Goal: Information Seeking & Learning: Learn about a topic

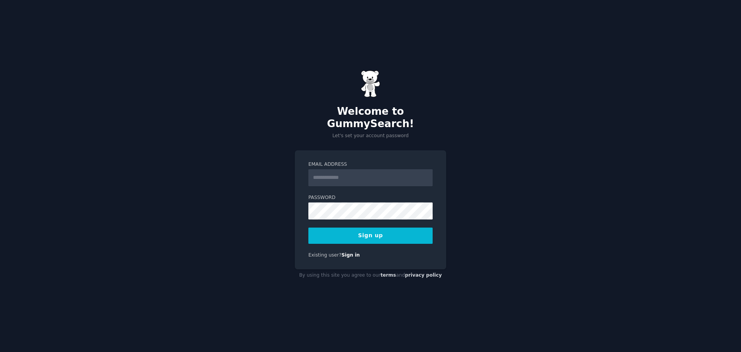
click at [359, 170] on input "Email Address" at bounding box center [370, 177] width 124 height 17
click at [337, 170] on input "Email Address" at bounding box center [370, 177] width 124 height 17
type input "**********"
click at [391, 227] on button "Sign up" at bounding box center [370, 235] width 124 height 16
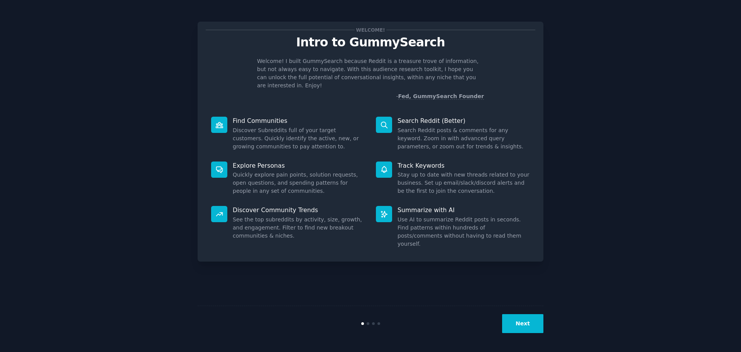
click at [529, 319] on button "Next" at bounding box center [522, 323] width 41 height 19
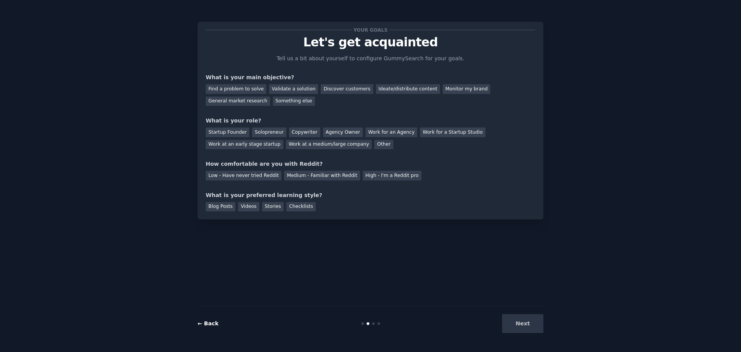
click at [201, 325] on link "← Back" at bounding box center [208, 323] width 21 height 6
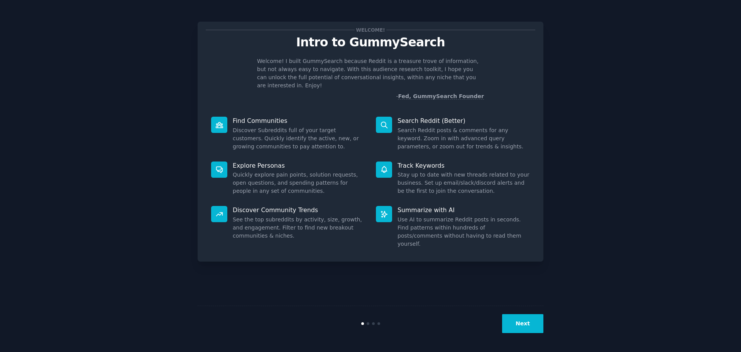
click at [529, 322] on button "Next" at bounding box center [522, 323] width 41 height 19
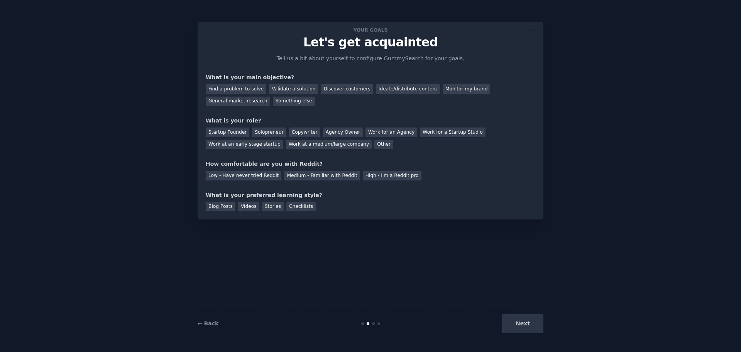
click at [530, 326] on div "Next" at bounding box center [485, 323] width 115 height 19
click at [530, 330] on div "Next" at bounding box center [485, 323] width 115 height 19
click at [522, 323] on div "Next" at bounding box center [485, 323] width 115 height 19
click at [266, 205] on div "Stories" at bounding box center [273, 207] width 22 height 10
click at [265, 175] on div "Low - Have never tried Reddit" at bounding box center [244, 176] width 76 height 10
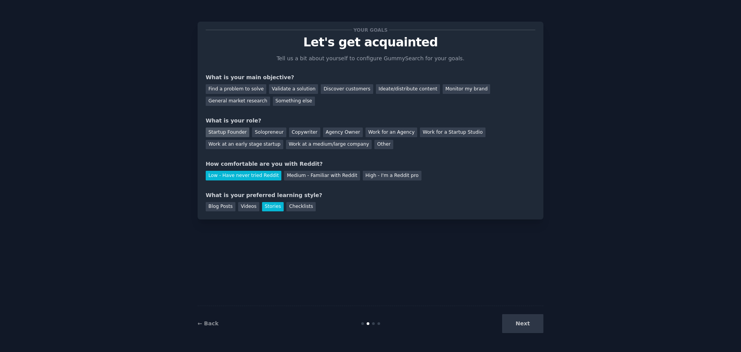
click at [227, 132] on div "Startup Founder" at bounding box center [228, 132] width 44 height 10
click at [235, 87] on div "Find a problem to solve" at bounding box center [236, 89] width 61 height 10
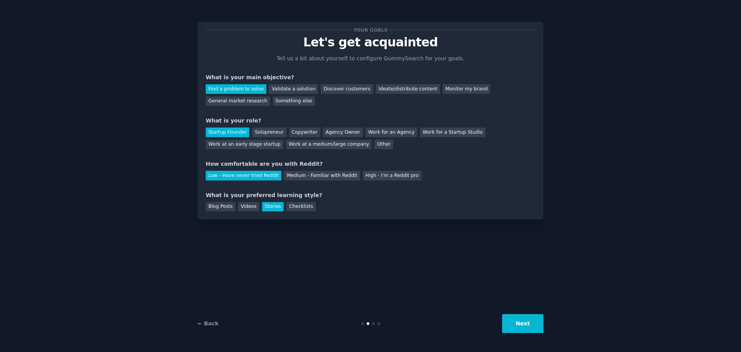
click at [538, 326] on button "Next" at bounding box center [522, 323] width 41 height 19
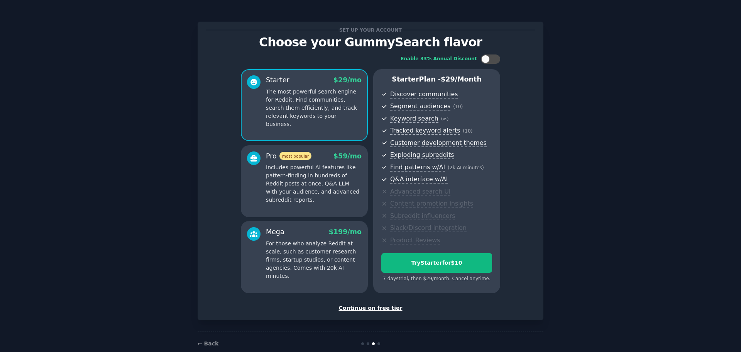
click at [314, 189] on p "Includes powerful AI features like pattern-finding in hundreds of Reddit posts …" at bounding box center [314, 183] width 96 height 41
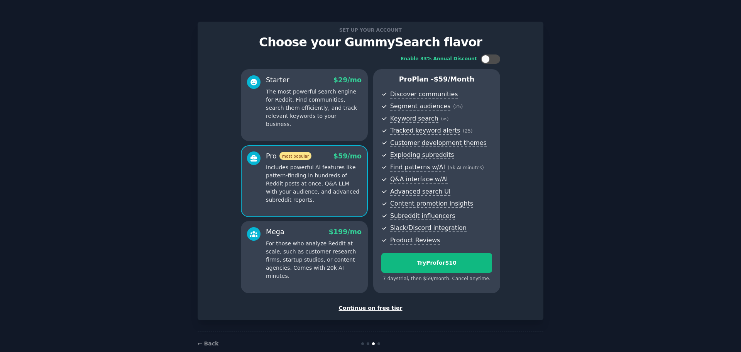
click at [308, 260] on p "For those who analyze Reddit at scale, such as customer research firms, startup…" at bounding box center [314, 259] width 96 height 41
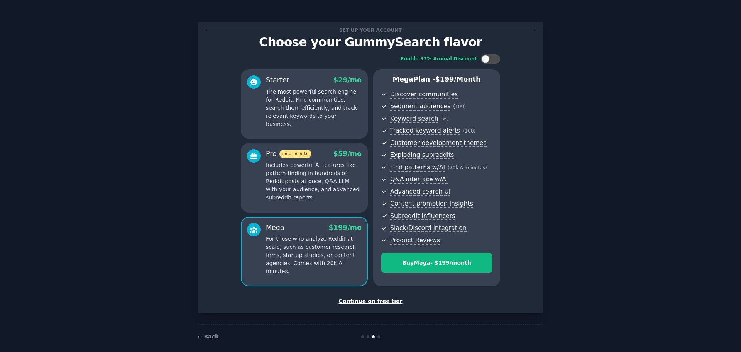
click at [295, 197] on p "Includes powerful AI features like pattern-finding in hundreds of Reddit posts …" at bounding box center [314, 181] width 96 height 41
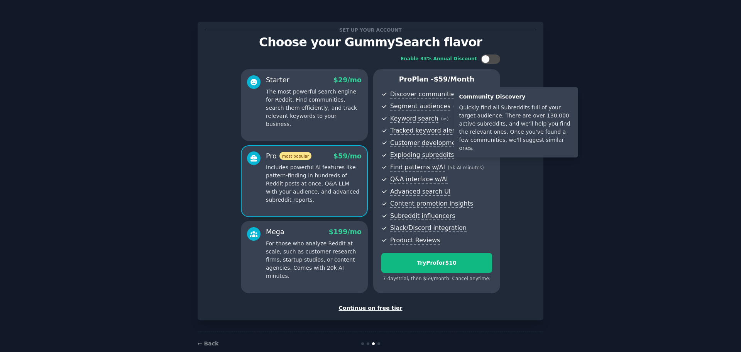
click at [440, 93] on span "Discover communities" at bounding box center [424, 94] width 68 height 8
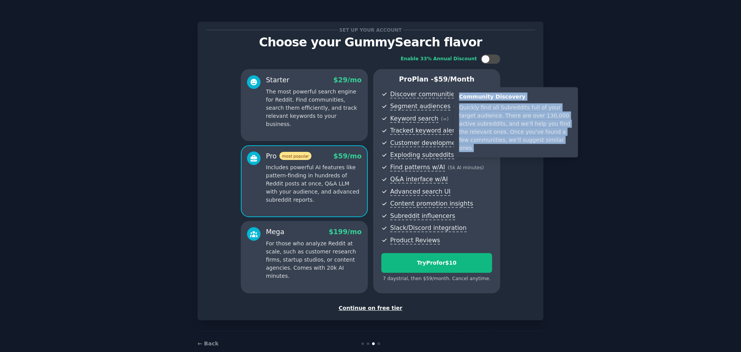
drag, startPoint x: 460, startPoint y: 95, endPoint x: 526, endPoint y: 142, distance: 81.9
click at [526, 142] on div "Community Discovery Quickly find all Subreddits full of your target audience. T…" at bounding box center [516, 122] width 124 height 70
copy div "Community Discovery Quickly find all Subreddits full of your target audience. T…"
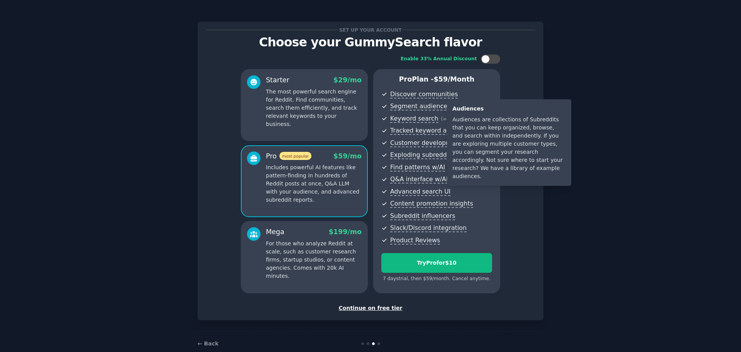
click at [433, 106] on span "Segment audiences" at bounding box center [420, 106] width 60 height 8
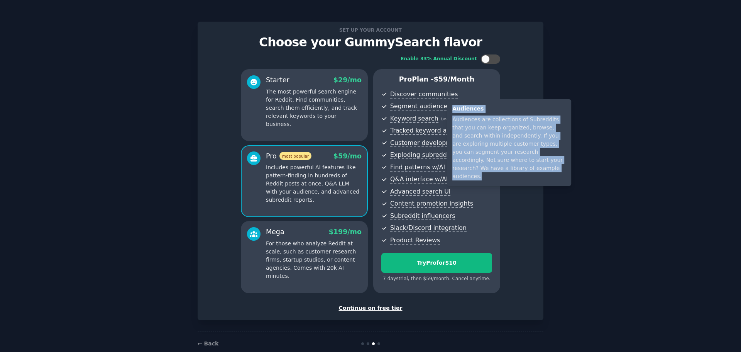
drag, startPoint x: 452, startPoint y: 107, endPoint x: 534, endPoint y: 169, distance: 103.0
click at [534, 169] on div "Audiences Audiences are collections of Subreddits that you can keep organized, …" at bounding box center [509, 142] width 124 height 86
copy div "Audiences Audiences are collections of Subreddits that you can keep organized, …"
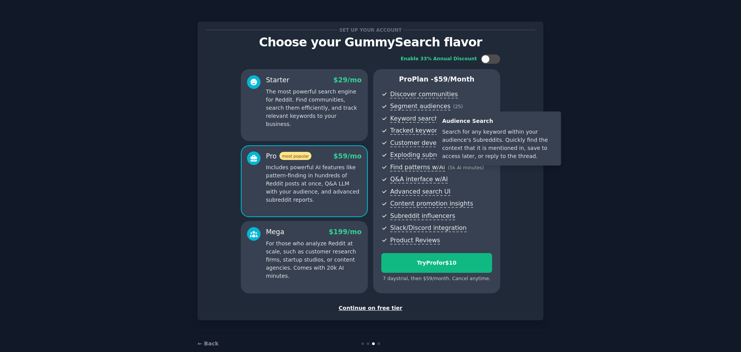
click at [415, 117] on span "Keyword search" at bounding box center [414, 119] width 48 height 8
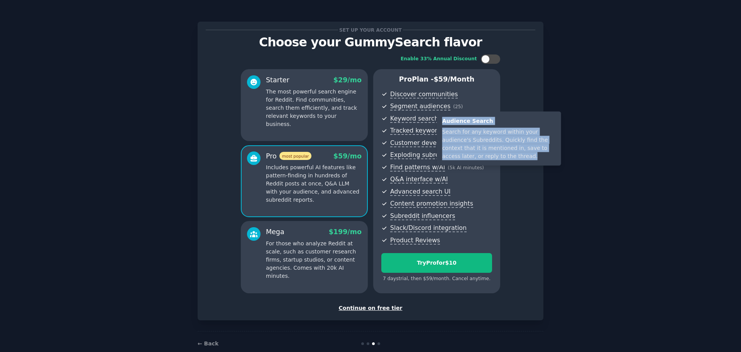
drag, startPoint x: 441, startPoint y: 120, endPoint x: 483, endPoint y: 157, distance: 56.3
click at [483, 157] on div "Audience Search Search for any keyword within your audience's Subreddits. Quick…" at bounding box center [499, 139] width 124 height 54
copy div "Audience Search Search for any keyword within your audience's Subreddits. Quick…"
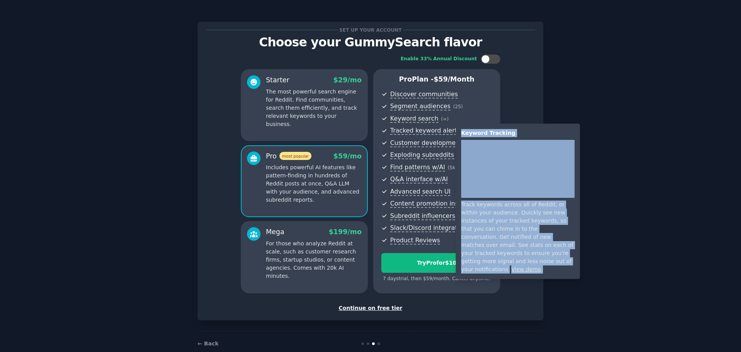
drag, startPoint x: 461, startPoint y: 132, endPoint x: 511, endPoint y: 262, distance: 140.0
click at [541, 260] on div "Keyword Tracking Track keywords across all of Reddit, or within your audience. …" at bounding box center [518, 200] width 124 height 155
click at [514, 266] on link "View demo" at bounding box center [526, 269] width 30 height 6
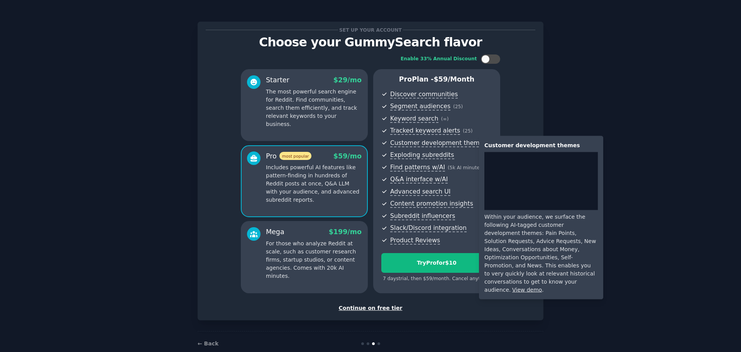
click at [427, 144] on span "Customer development themes" at bounding box center [438, 143] width 96 height 8
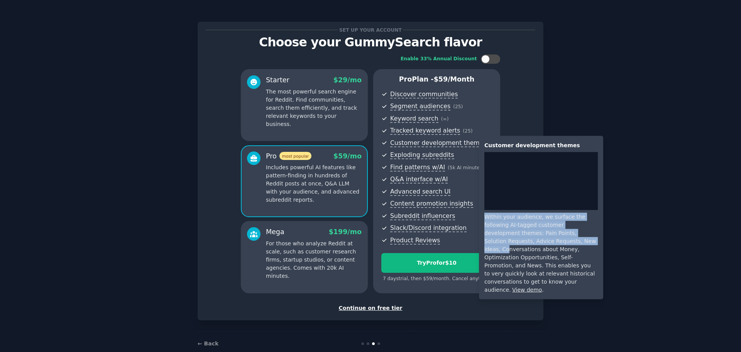
drag, startPoint x: 484, startPoint y: 215, endPoint x: 518, endPoint y: 242, distance: 42.6
click at [518, 242] on div "Within your audience, we surface the following AI-tagged customer development t…" at bounding box center [540, 253] width 113 height 81
click at [542, 286] on link "View demo" at bounding box center [527, 289] width 30 height 6
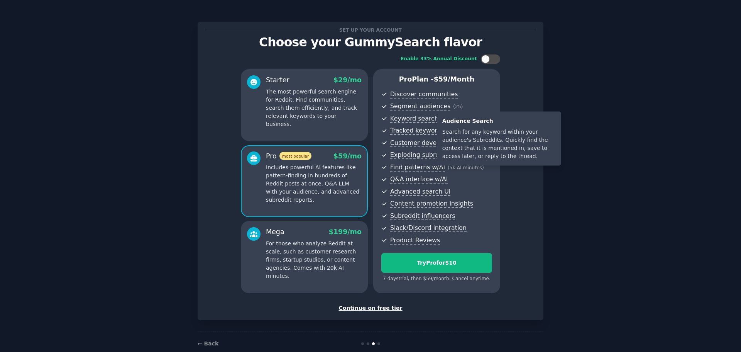
click at [417, 120] on span "Keyword search" at bounding box center [414, 119] width 48 height 8
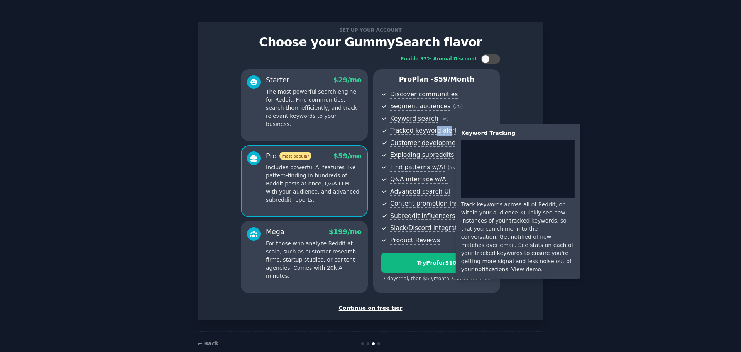
drag, startPoint x: 429, startPoint y: 129, endPoint x: 443, endPoint y: 129, distance: 13.1
click at [443, 129] on span "Tracked keyword alerts" at bounding box center [425, 131] width 70 height 8
click at [514, 266] on link "View demo" at bounding box center [526, 269] width 30 height 6
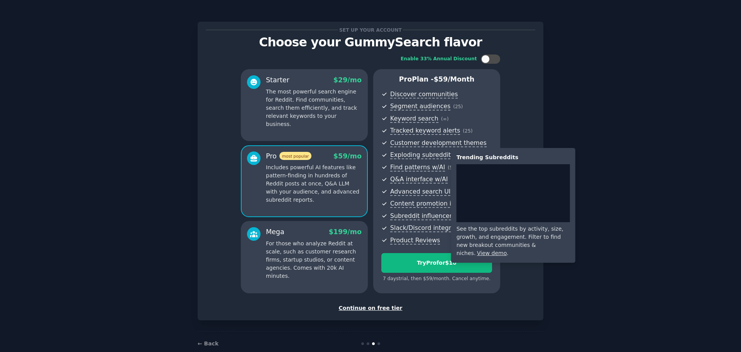
click at [425, 155] on span "Exploding subreddits" at bounding box center [422, 155] width 64 height 8
click at [507, 250] on link "View demo" at bounding box center [492, 253] width 30 height 6
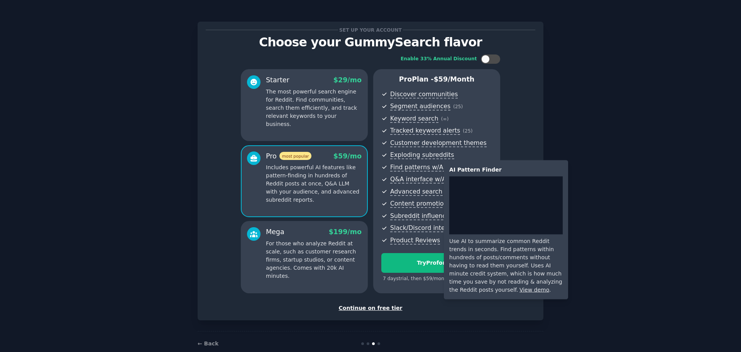
click at [415, 166] on span "Find patterns w/AI" at bounding box center [417, 167] width 55 height 8
click at [519, 291] on link "View demo" at bounding box center [534, 289] width 30 height 6
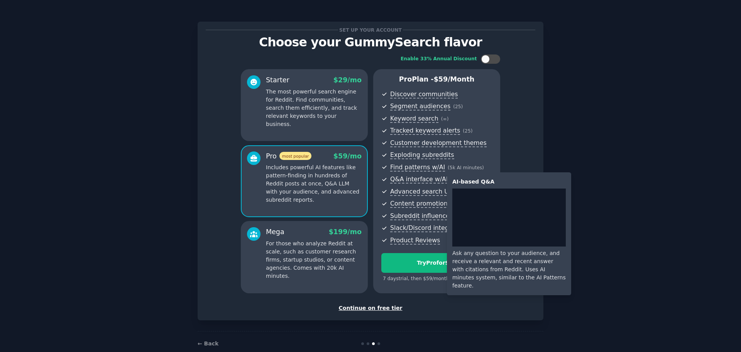
click at [416, 179] on span "Q&A interface w/AI" at bounding box center [418, 179] width 57 height 8
click at [485, 262] on div "Ask any question to your audience, and receive a relevant and recent answer wit…" at bounding box center [508, 269] width 113 height 41
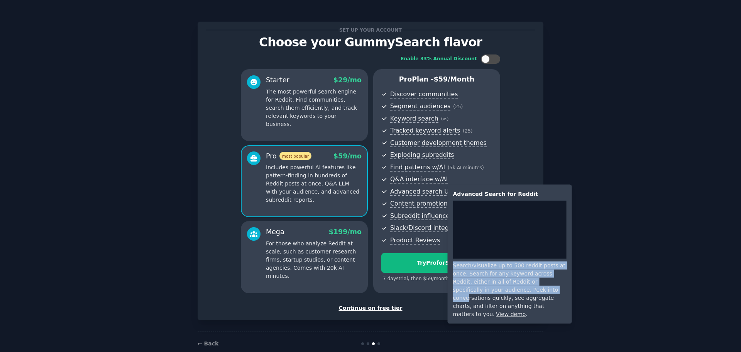
drag, startPoint x: 452, startPoint y: 265, endPoint x: 491, endPoint y: 298, distance: 50.9
click at [491, 294] on div "Advanced Search for Reddit Search/visualize up to 500 reddit posts at once. Sea…" at bounding box center [510, 253] width 124 height 139
click at [496, 311] on link "View demo" at bounding box center [511, 314] width 30 height 6
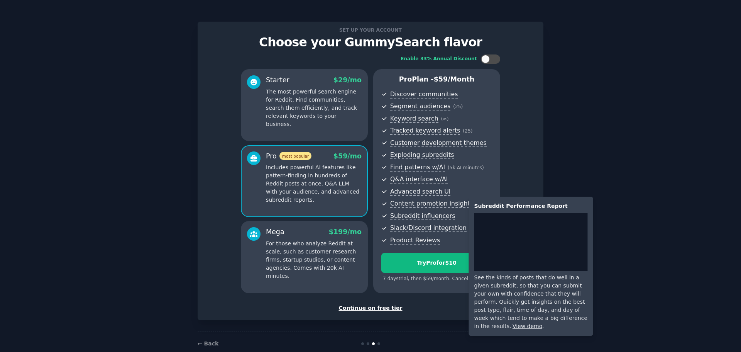
click at [419, 204] on span "Content promotion insights" at bounding box center [431, 204] width 83 height 8
click at [542, 323] on link "View demo" at bounding box center [527, 326] width 30 height 6
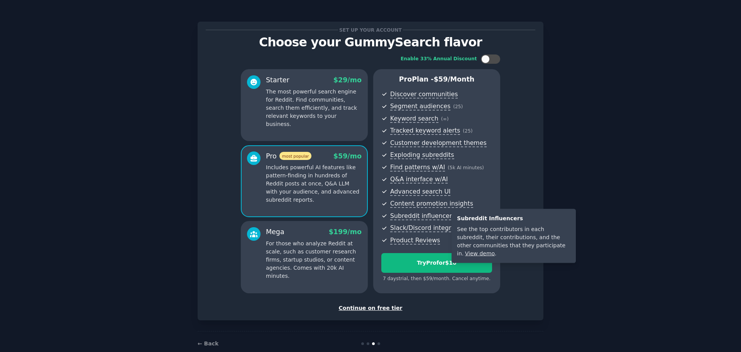
click at [495, 250] on link "View demo" at bounding box center [480, 253] width 30 height 6
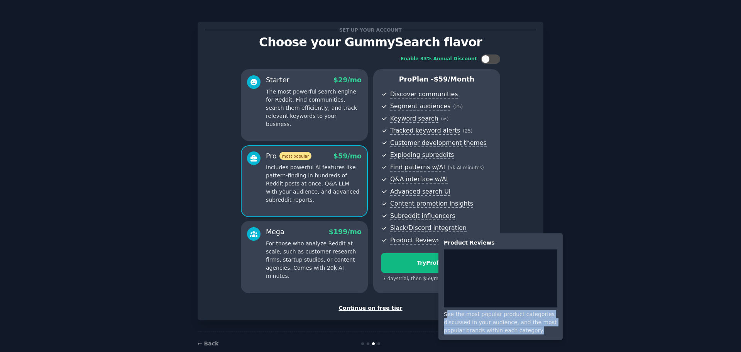
drag, startPoint x: 447, startPoint y: 314, endPoint x: 532, endPoint y: 334, distance: 87.6
click at [532, 334] on div "See the most popular product categories discussed in your audience, and the mos…" at bounding box center [500, 322] width 113 height 24
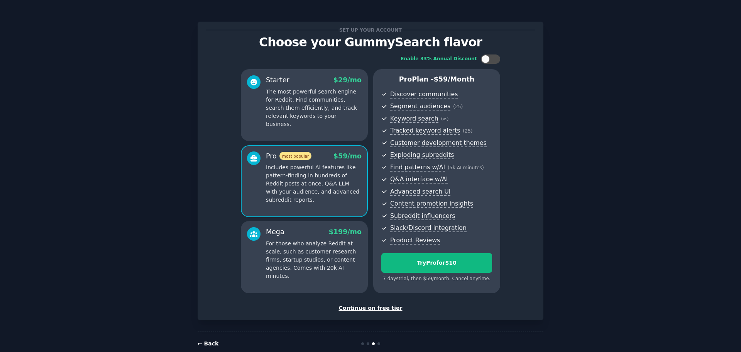
click at [205, 342] on link "← Back" at bounding box center [208, 343] width 21 height 6
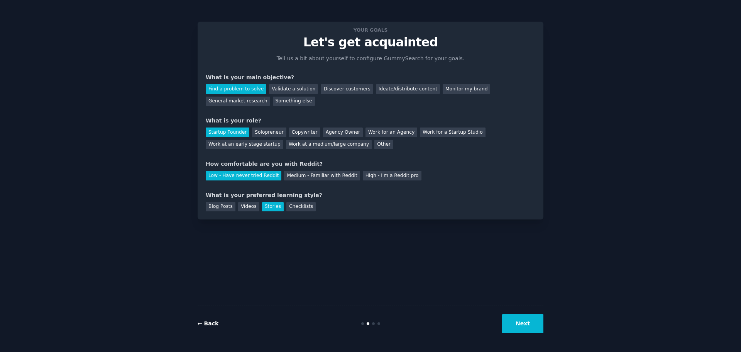
click at [208, 322] on link "← Back" at bounding box center [208, 323] width 21 height 6
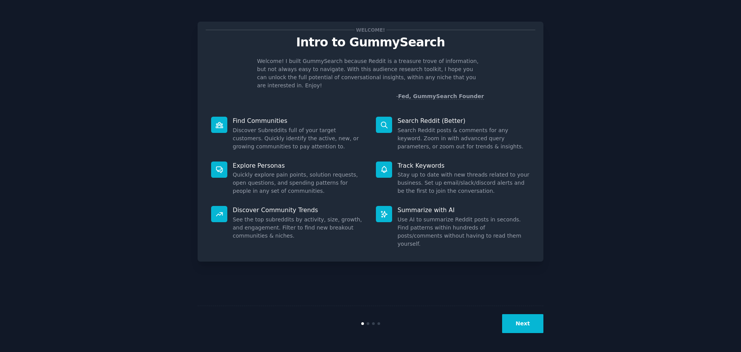
click at [207, 323] on div "Next" at bounding box center [371, 323] width 346 height 36
click at [208, 323] on div "Next" at bounding box center [371, 323] width 346 height 36
click at [523, 330] on button "Next" at bounding box center [522, 323] width 41 height 19
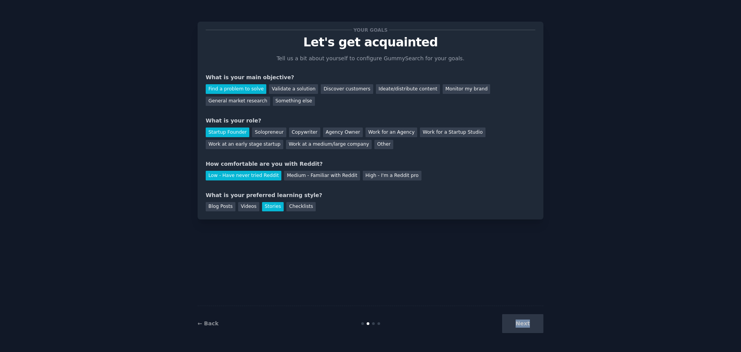
click at [523, 329] on div "Next" at bounding box center [485, 323] width 115 height 19
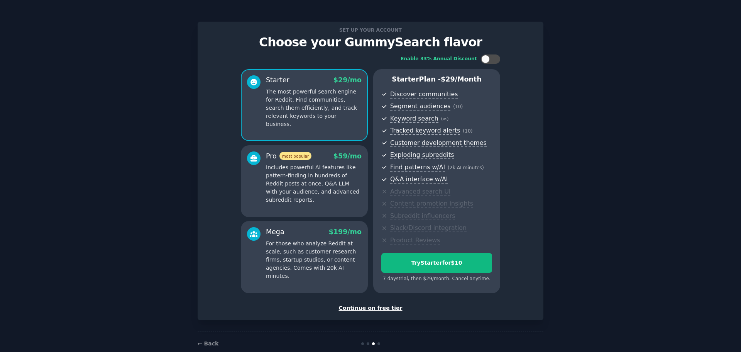
click at [523, 329] on div "Set up your account Choose your GummySearch flavor Enable 33% Annual Discount S…" at bounding box center [371, 183] width 346 height 345
click at [362, 308] on div "Continue on free tier" at bounding box center [371, 308] width 330 height 8
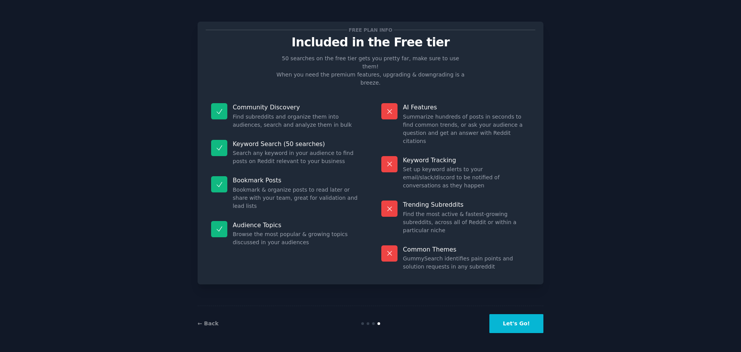
click at [204, 86] on div "Free plan info Included in the Free tier 50 searches on the free tier gets you …" at bounding box center [371, 153] width 346 height 262
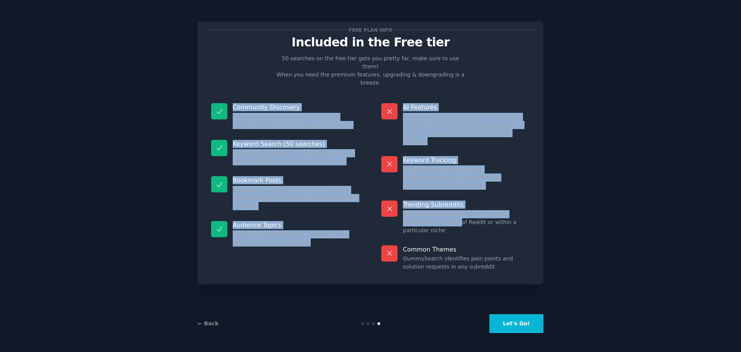
drag, startPoint x: 205, startPoint y: 81, endPoint x: 426, endPoint y: 188, distance: 245.6
click at [426, 188] on div "Free plan info Included in the Free tier 50 searches on the free tier gets you …" at bounding box center [371, 153] width 346 height 262
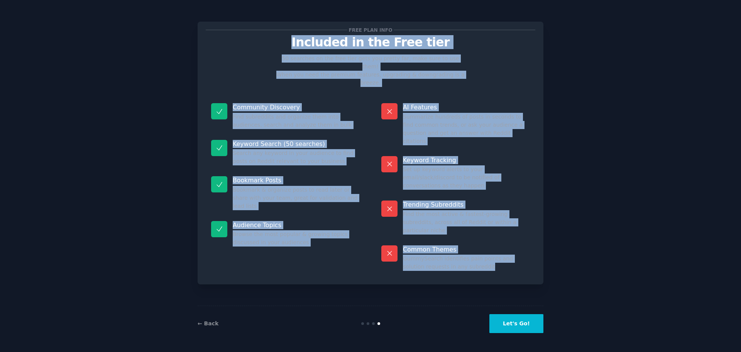
drag, startPoint x: 285, startPoint y: 34, endPoint x: 497, endPoint y: 233, distance: 291.3
click at [497, 233] on div "Free plan info Included in the Free tier 50 searches on the free tier gets you …" at bounding box center [371, 153] width 330 height 246
copy div "Included in the Free tier 50 searches on the free tier gets you pretty far, mak…"
click at [538, 319] on button "Let's Go!" at bounding box center [516, 323] width 54 height 19
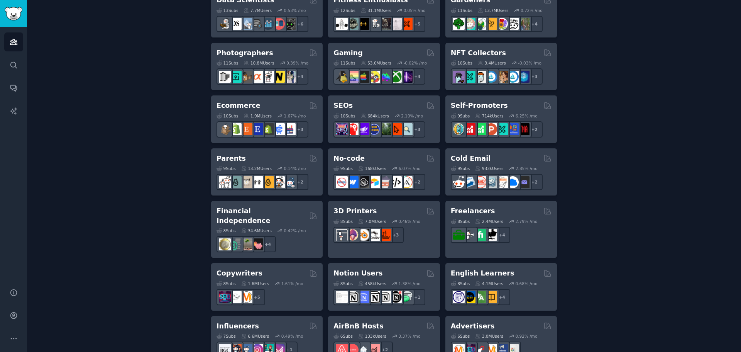
scroll to position [502, 0]
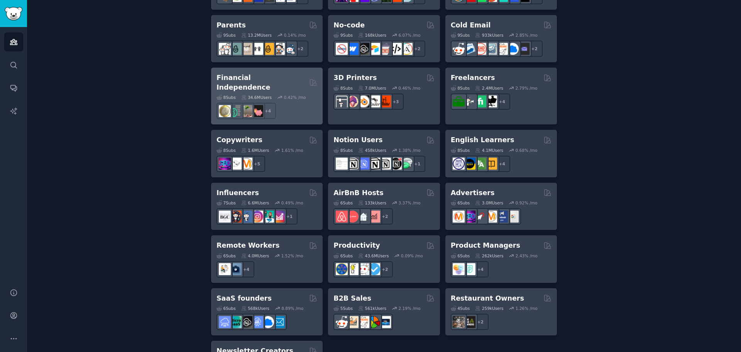
click at [238, 76] on h2 "Financial Independence" at bounding box center [261, 82] width 90 height 19
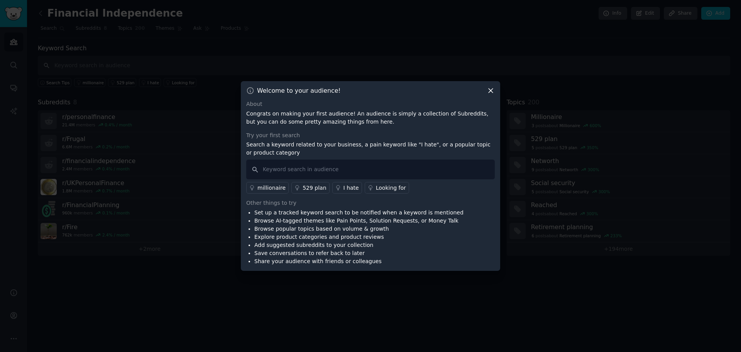
click at [490, 88] on icon at bounding box center [491, 90] width 8 height 8
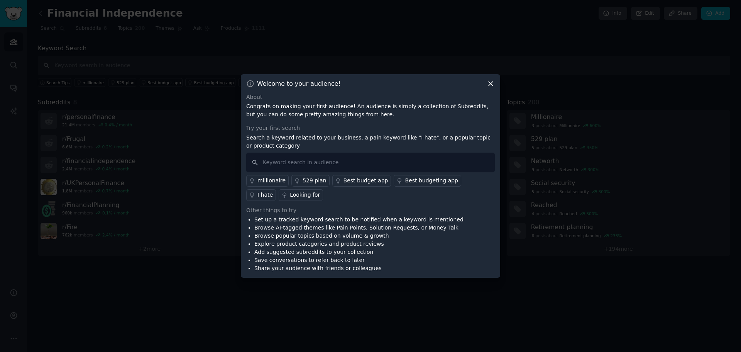
click at [492, 82] on icon at bounding box center [491, 83] width 4 height 4
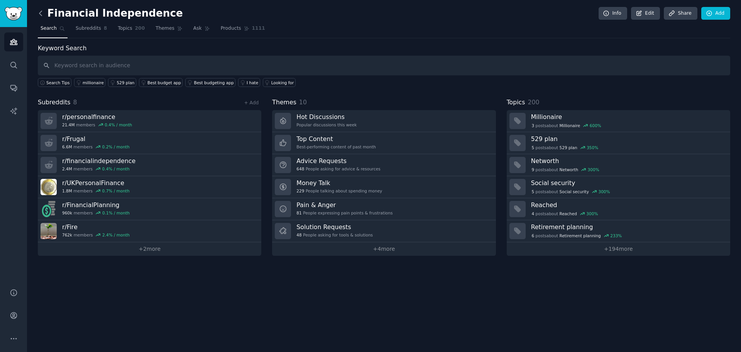
click at [42, 15] on icon at bounding box center [40, 13] width 2 height 5
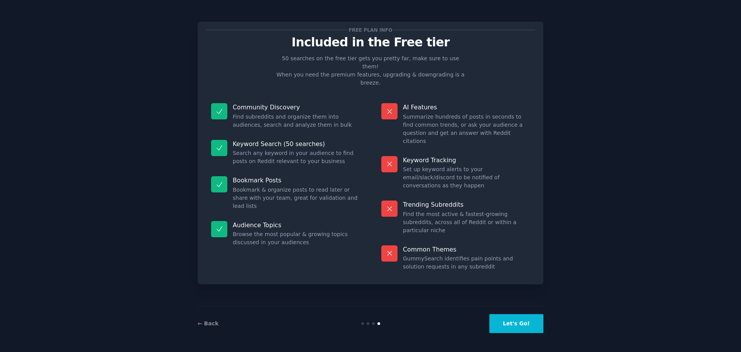
click at [519, 330] on button "Let's Go!" at bounding box center [516, 323] width 54 height 19
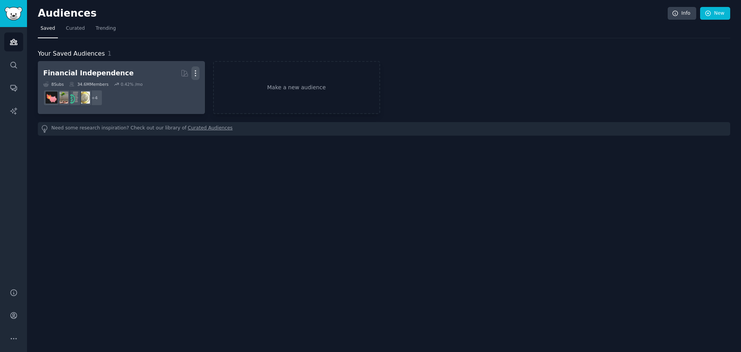
click at [194, 74] on icon "button" at bounding box center [195, 73] width 8 height 8
click at [172, 90] on p "Delete" at bounding box center [175, 89] width 18 height 8
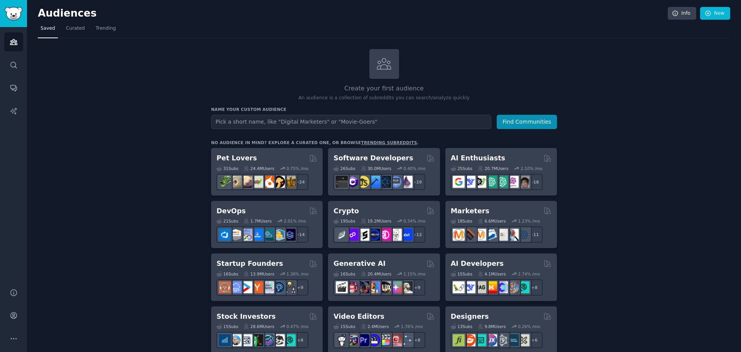
click at [348, 210] on h2 "Crypto" at bounding box center [345, 211] width 25 height 10
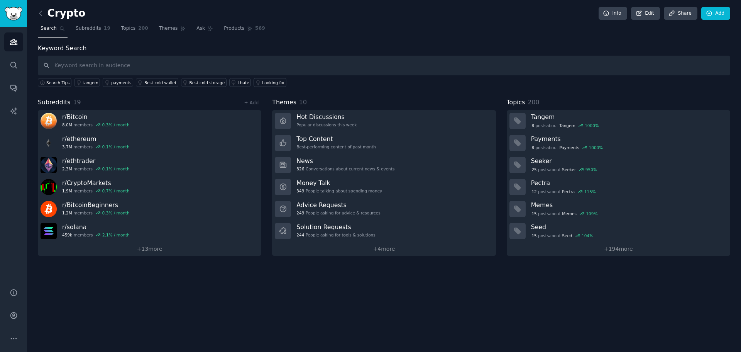
click at [425, 42] on div "Crypto Info Edit Share Add Search Subreddits 19 Topics 200 Themes Ask Products …" at bounding box center [384, 133] width 692 height 245
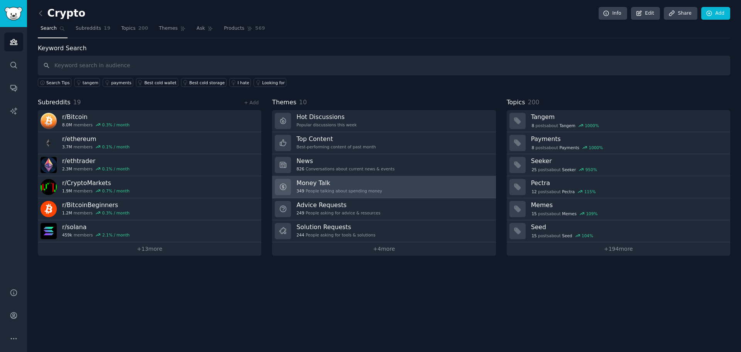
click at [386, 185] on link "Money Talk 349 People talking about spending money" at bounding box center [383, 187] width 223 height 22
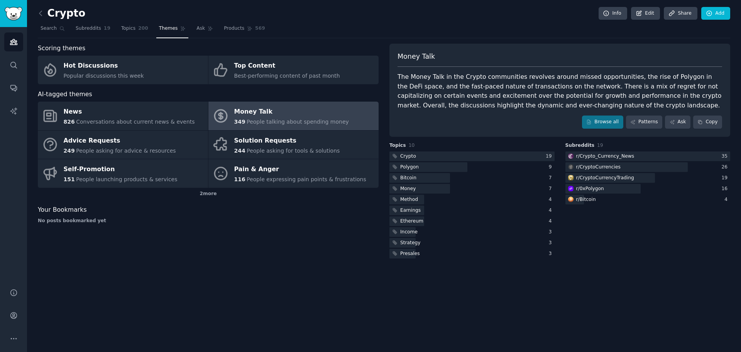
click at [328, 253] on div "Scoring themes Hot Discussions Popular discussions this week Top Content Best-p…" at bounding box center [208, 152] width 341 height 216
click at [41, 15] on icon at bounding box center [40, 13] width 2 height 5
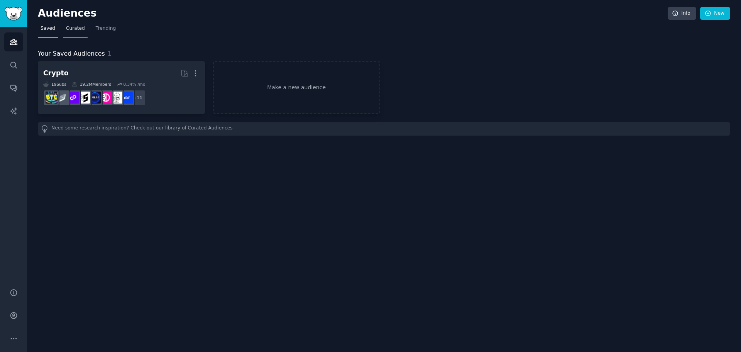
click at [77, 28] on span "Curated" at bounding box center [75, 28] width 19 height 7
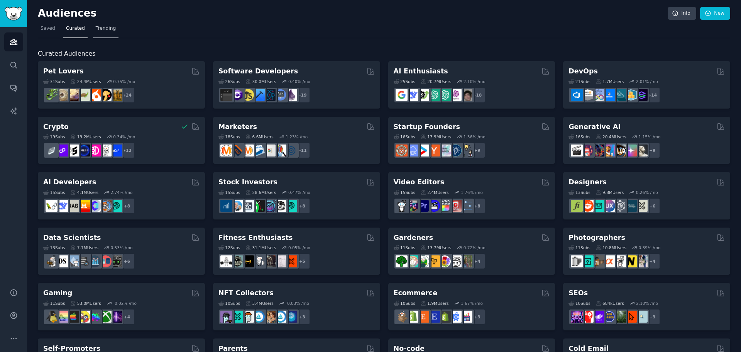
click at [105, 29] on span "Trending" at bounding box center [106, 28] width 20 height 7
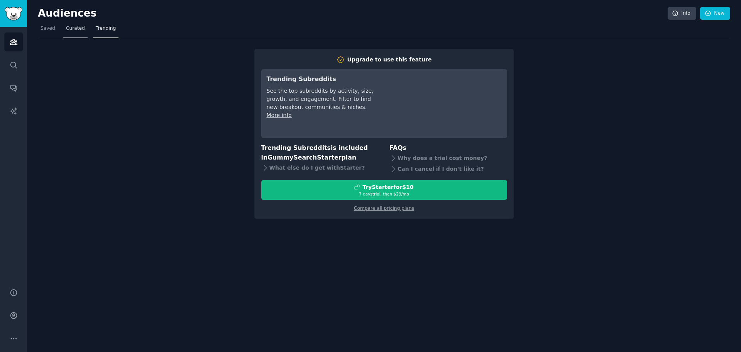
click at [73, 31] on span "Curated" at bounding box center [75, 28] width 19 height 7
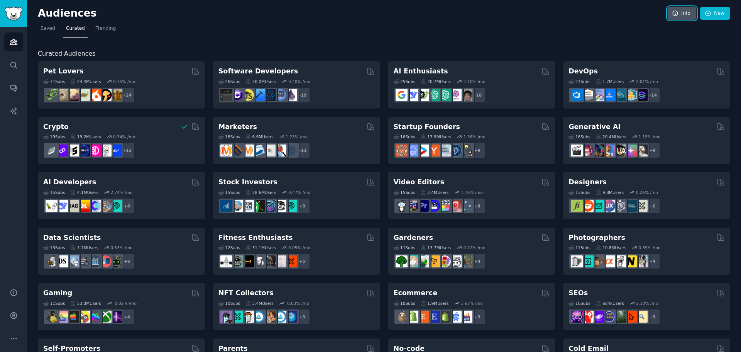
click at [680, 13] on link "Info" at bounding box center [682, 13] width 29 height 13
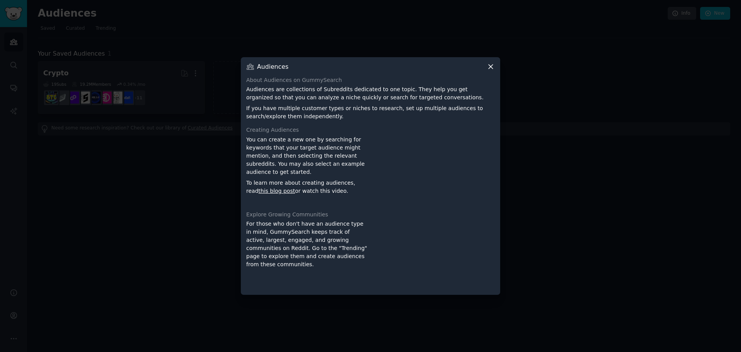
click at [493, 67] on icon at bounding box center [491, 67] width 8 height 8
